Goal: Transaction & Acquisition: Purchase product/service

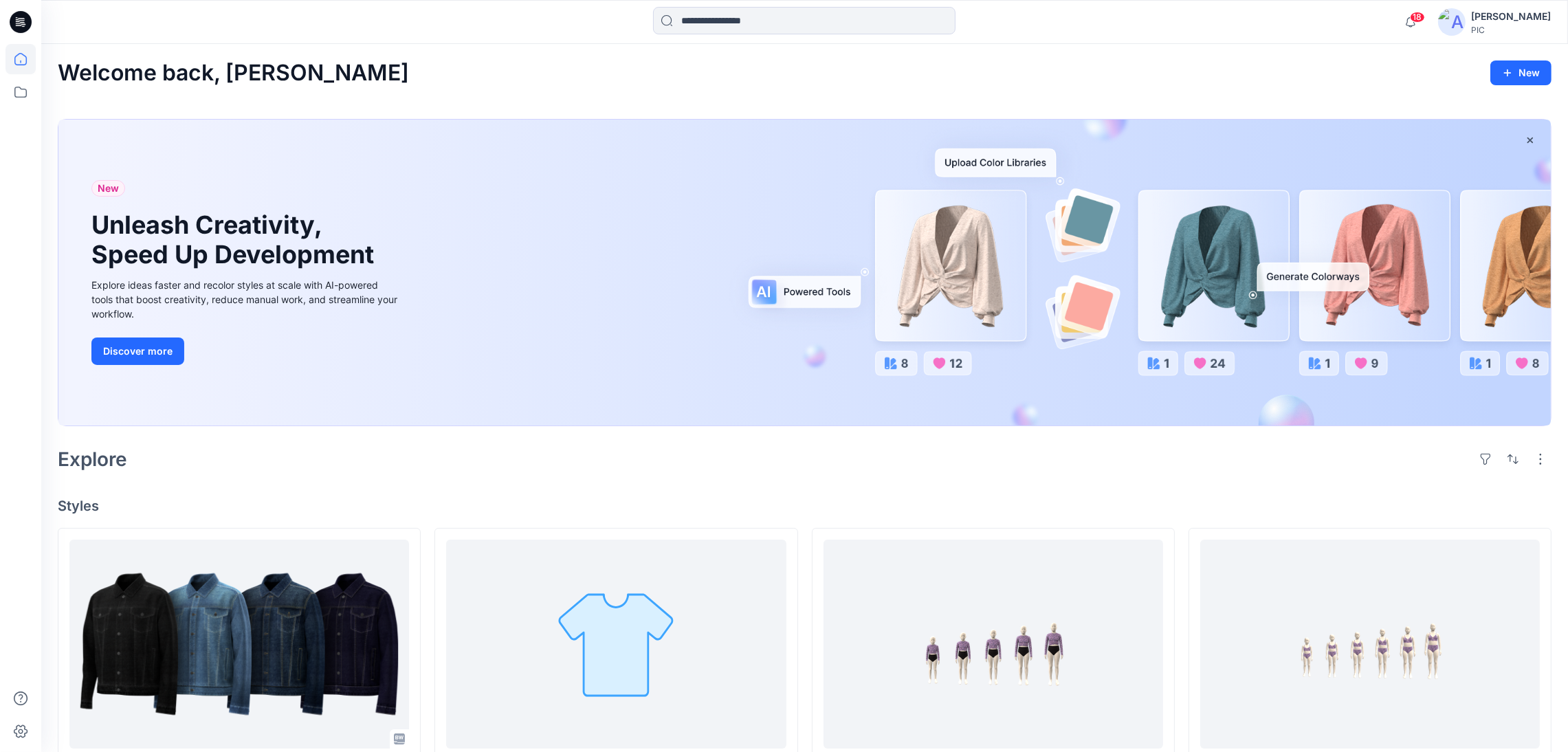
drag, startPoint x: 1100, startPoint y: 50, endPoint x: 1068, endPoint y: 63, distance: 34.5
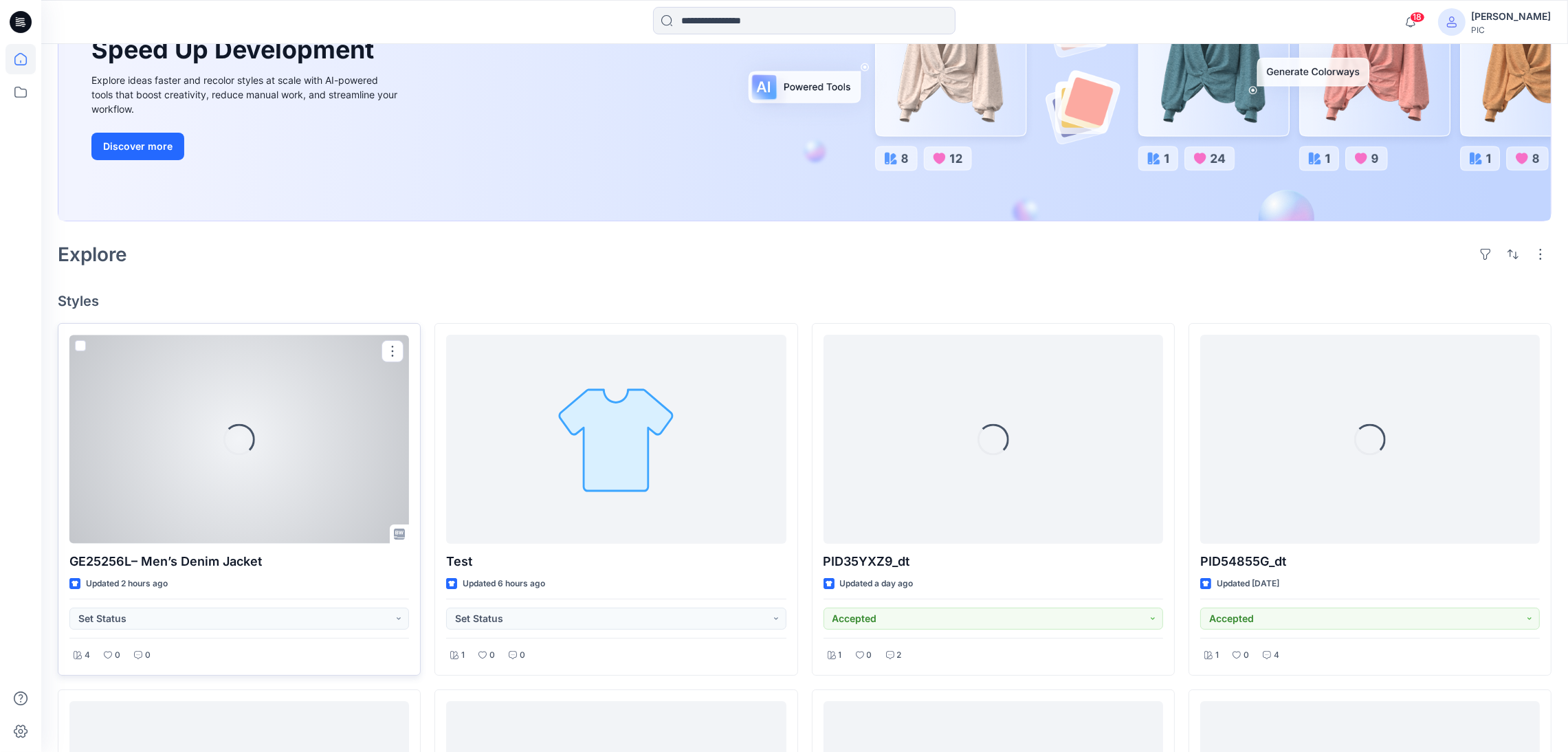
scroll to position [207, 0]
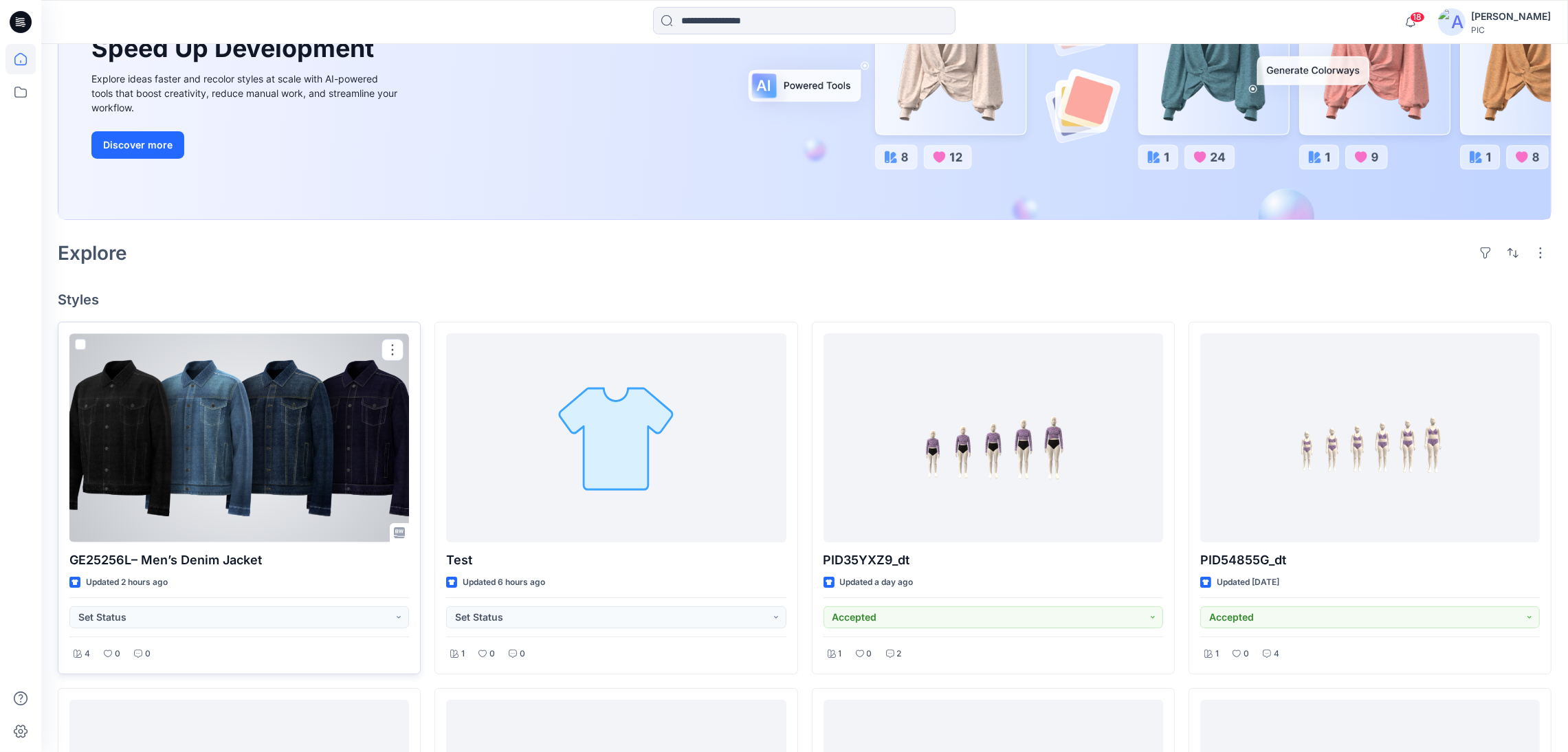
click at [286, 561] on p "GE25256L– Men’s Denim Jacket" at bounding box center [239, 560] width 340 height 20
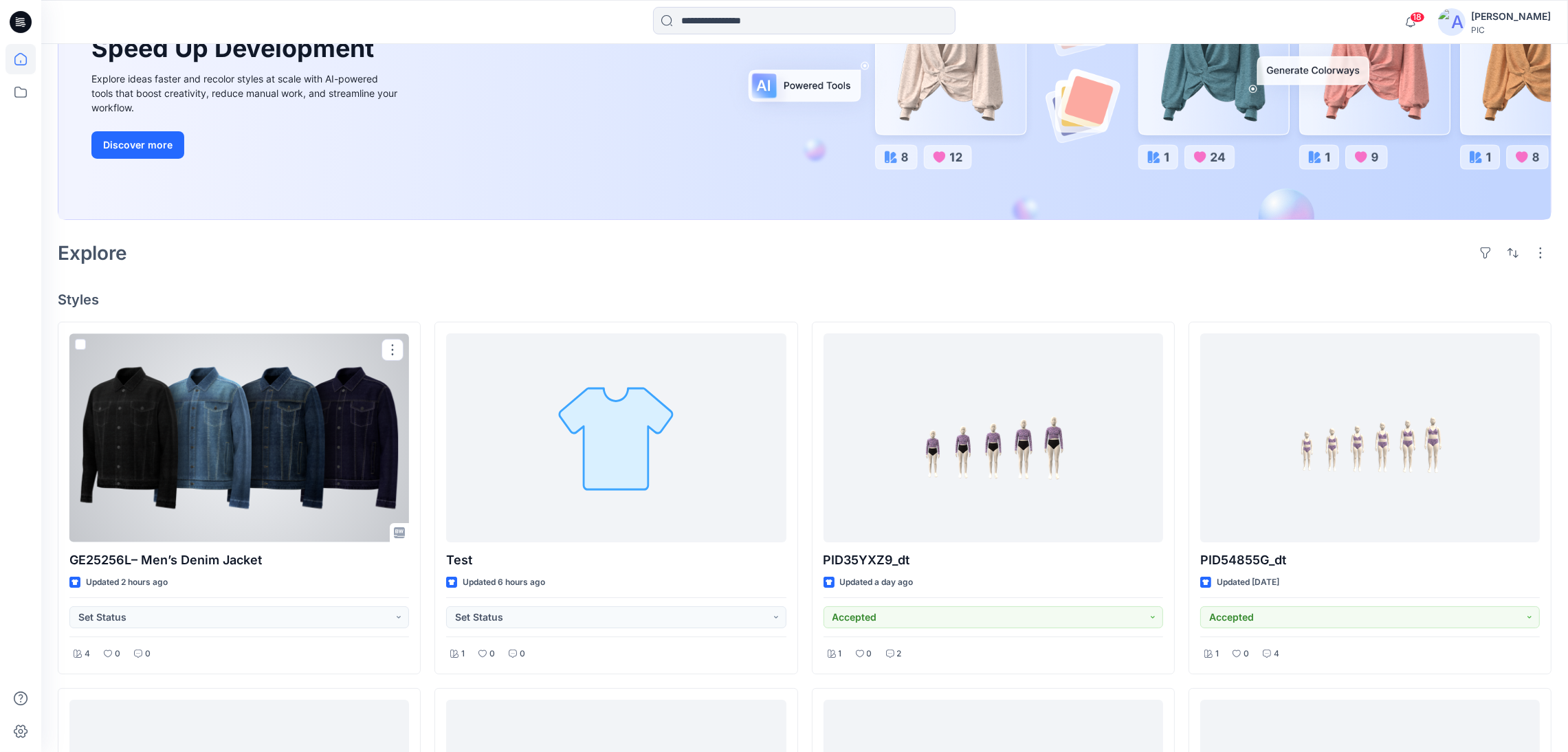
click at [292, 376] on div at bounding box center [239, 437] width 340 height 208
